Goal: Task Accomplishment & Management: Use online tool/utility

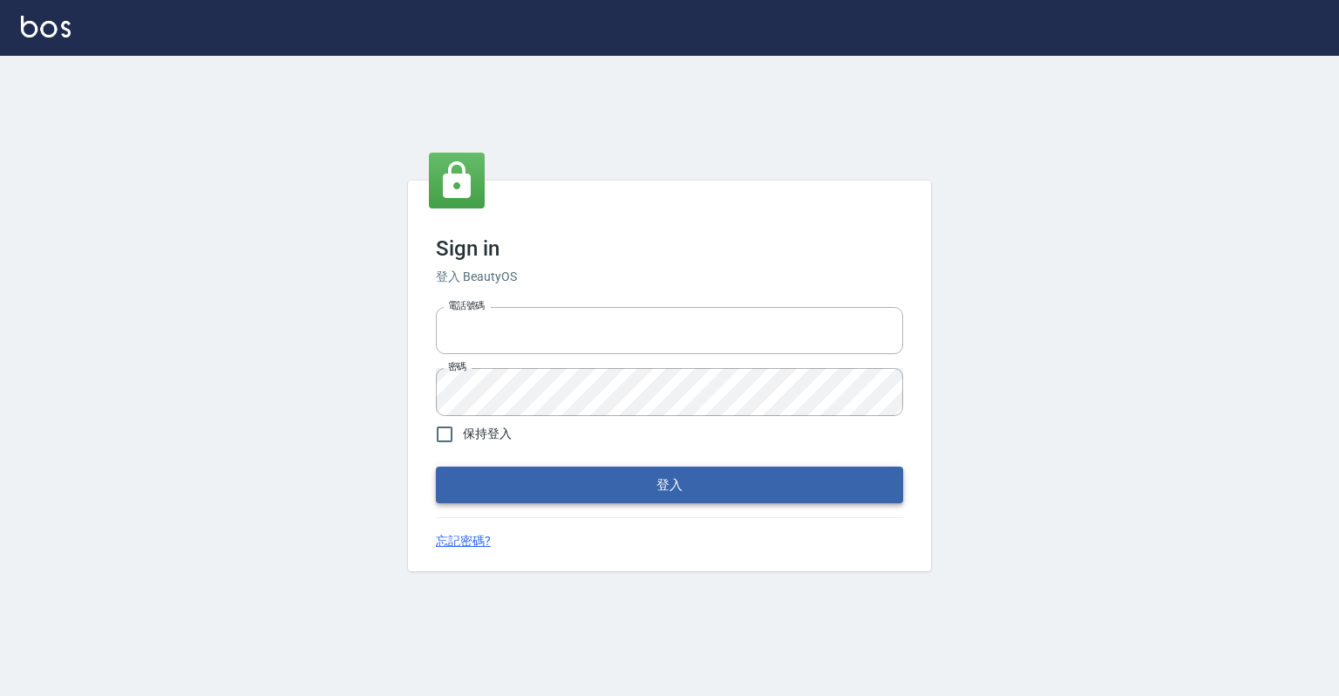
type input "0918176355"
click at [651, 473] on button "登入" at bounding box center [669, 484] width 467 height 37
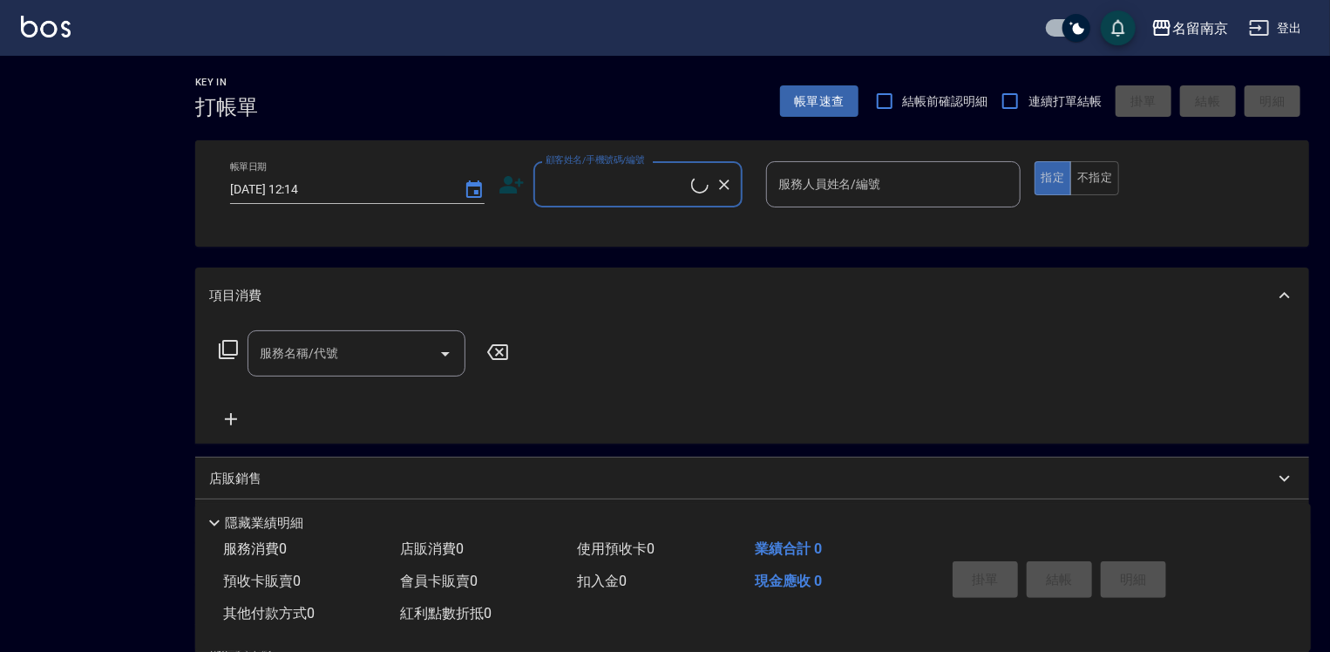
checkbox input "true"
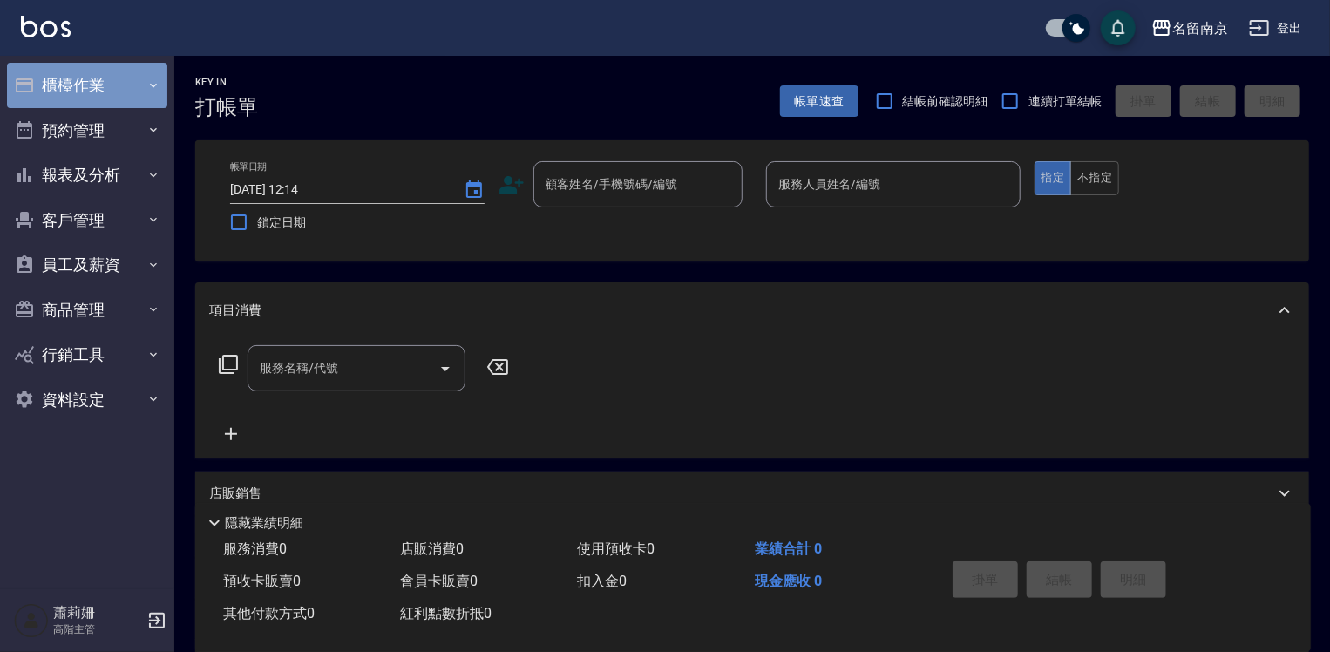
click at [93, 78] on button "櫃檯作業" at bounding box center [87, 85] width 160 height 45
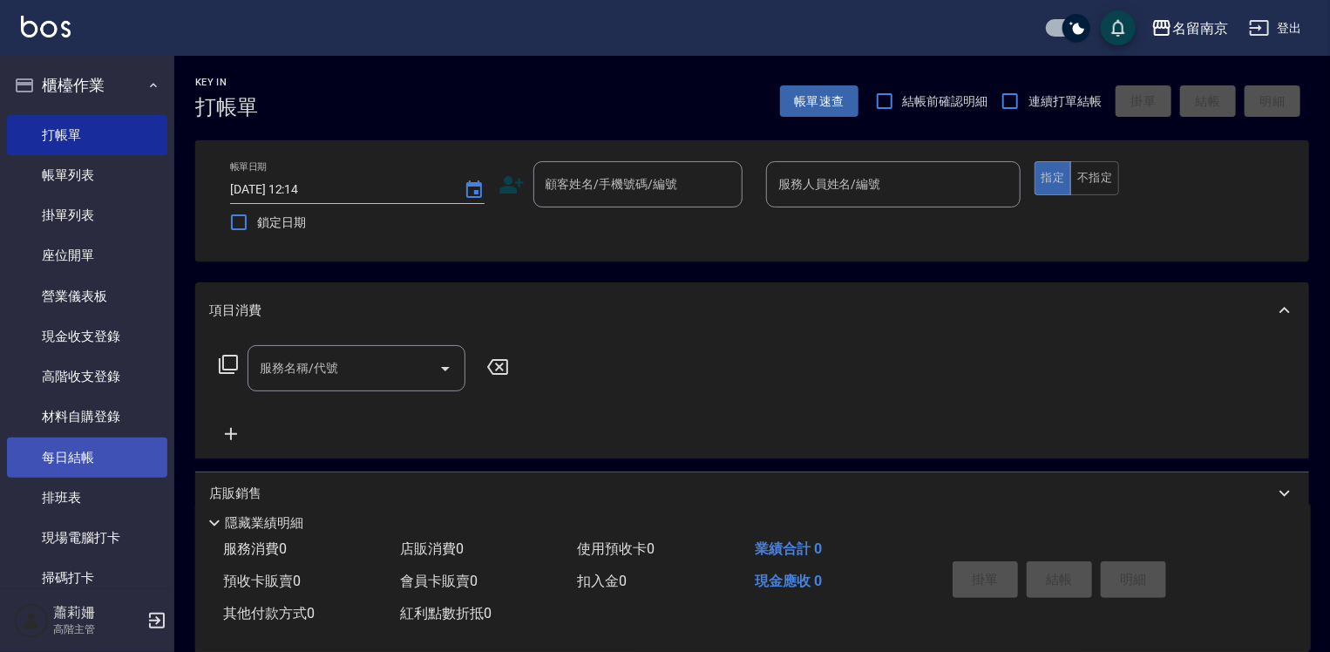
click at [115, 452] on link "每日結帳" at bounding box center [87, 458] width 160 height 40
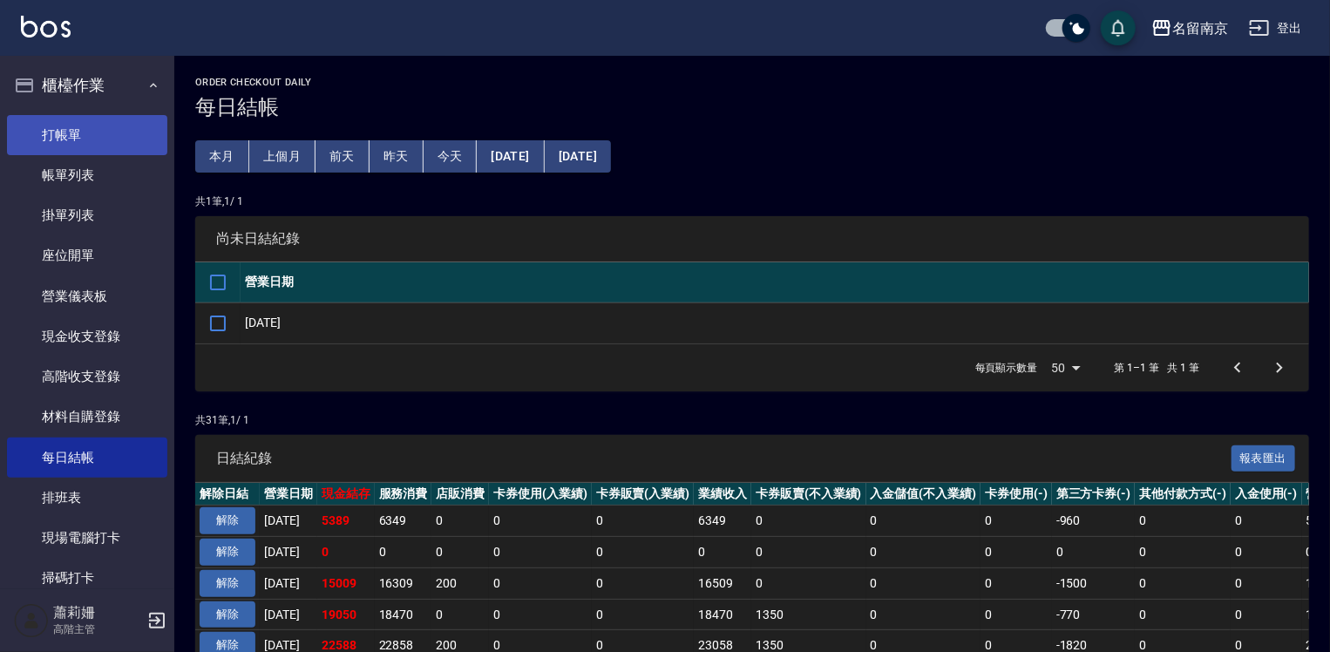
click at [105, 122] on link "打帳單" at bounding box center [87, 135] width 160 height 40
